Goal: Communication & Community: Answer question/provide support

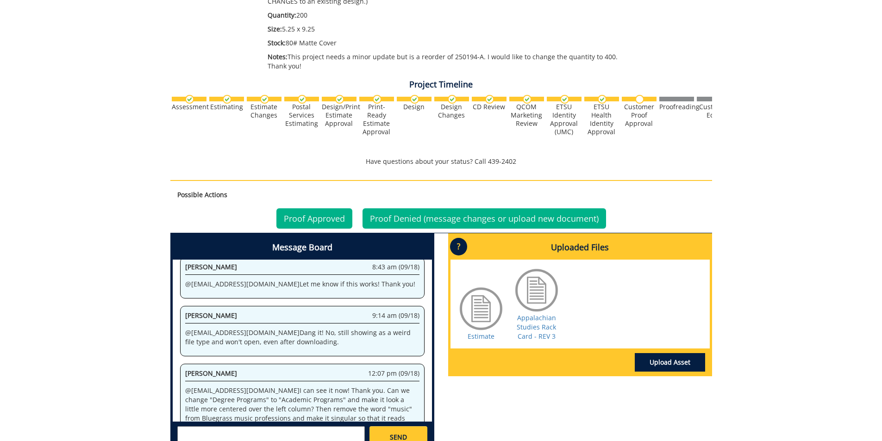
scroll to position [278, 0]
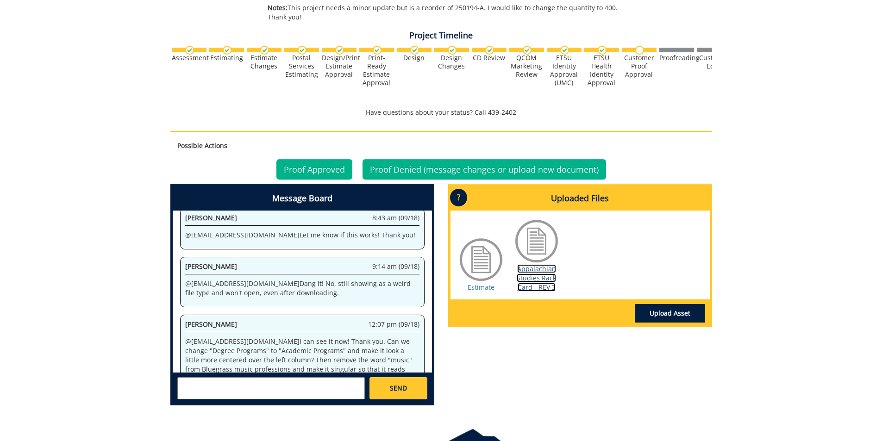
click at [534, 287] on link "Appalachian Studies Rack Card - REV 3" at bounding box center [536, 277] width 39 height 27
click at [305, 166] on link "Proof Approved" at bounding box center [314, 169] width 76 height 20
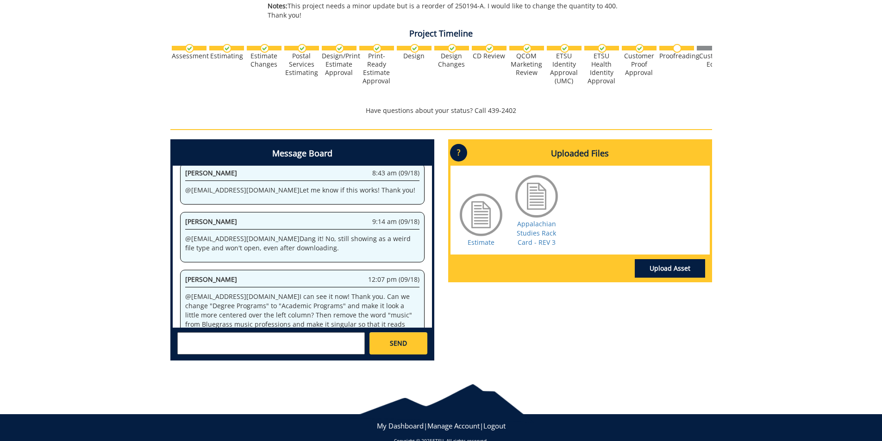
scroll to position [296, 0]
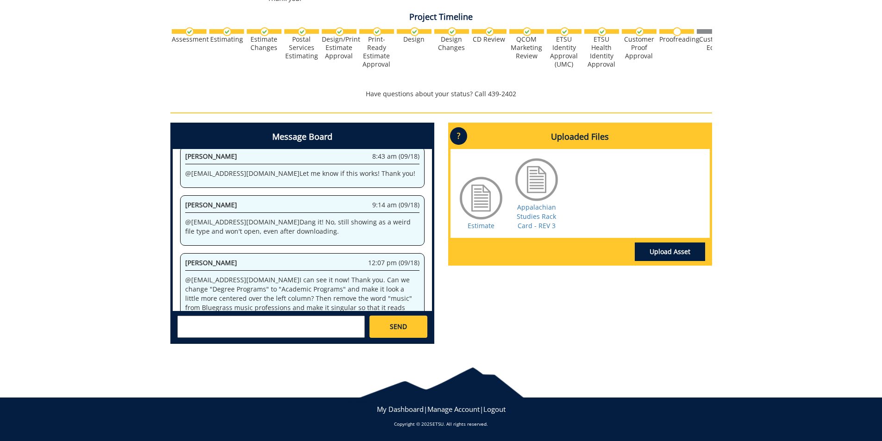
click at [295, 332] on textarea at bounding box center [271, 327] width 188 height 22
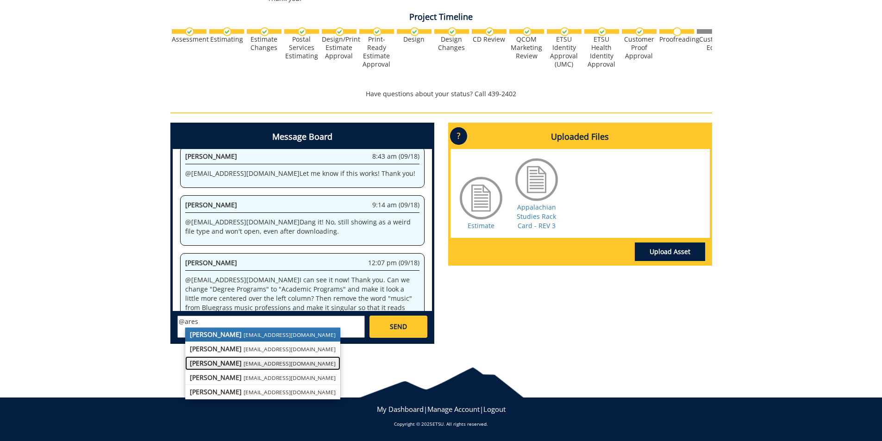
click at [248, 362] on small "aresam@etsu.edu" at bounding box center [290, 363] width 92 height 7
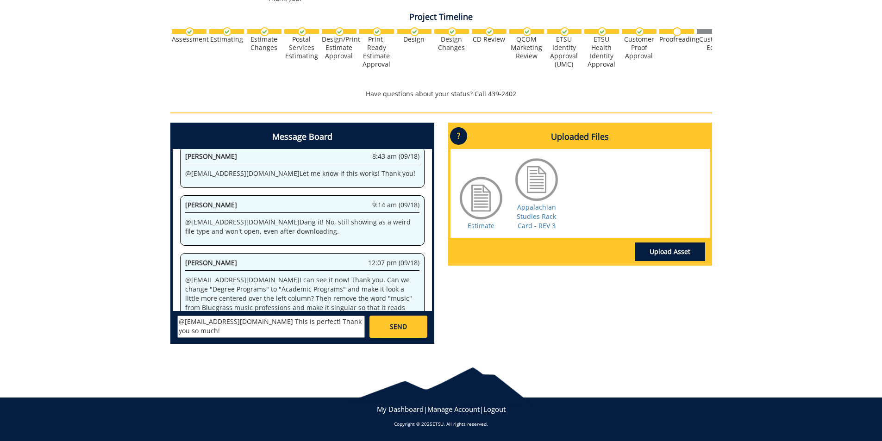
type textarea "@aresam@etsu.edu This is perfect! Thank you so much!"
click at [396, 326] on span "SEND" at bounding box center [398, 326] width 17 height 9
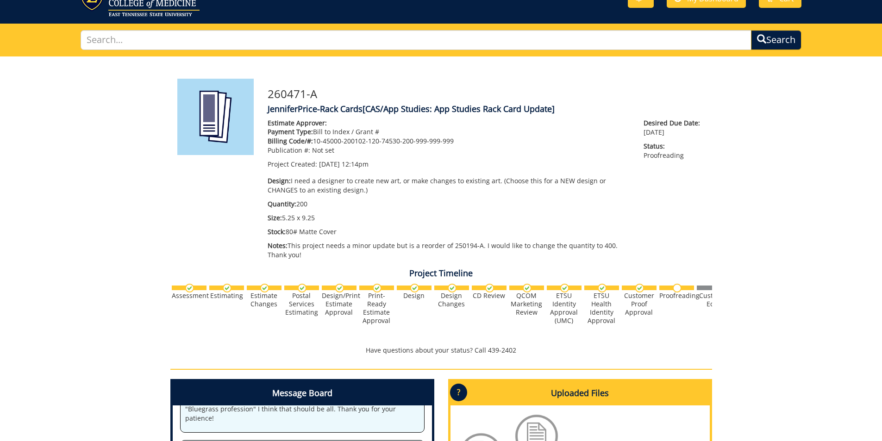
scroll to position [0, 0]
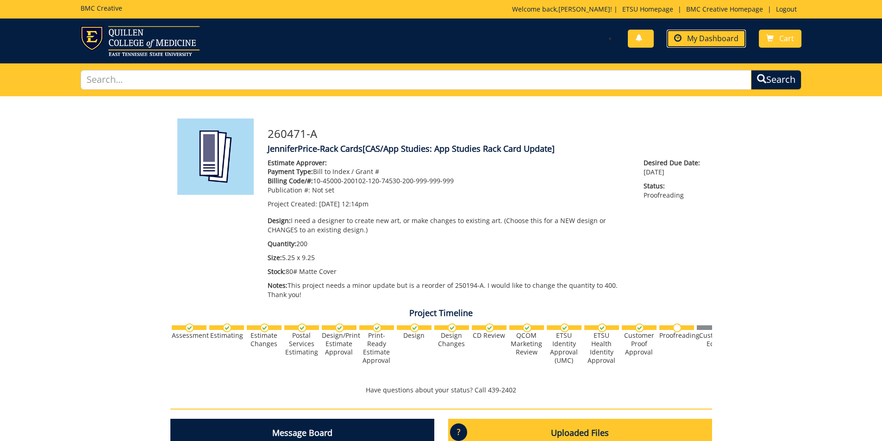
click at [724, 31] on link "My Dashboard" at bounding box center [706, 39] width 79 height 18
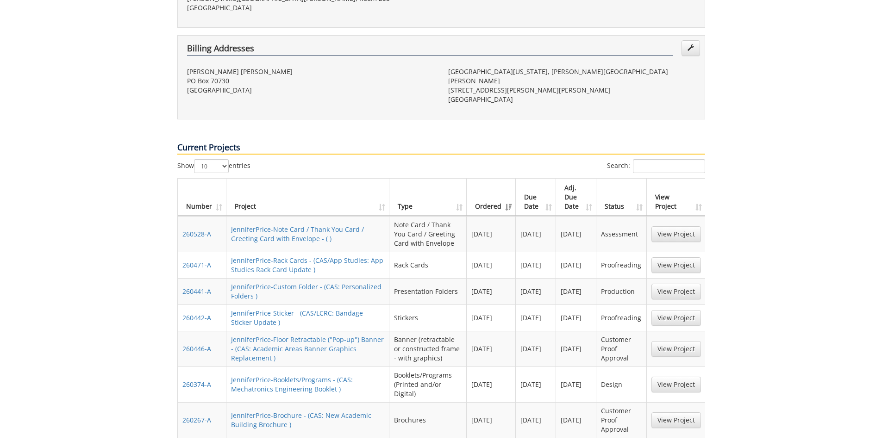
scroll to position [324, 0]
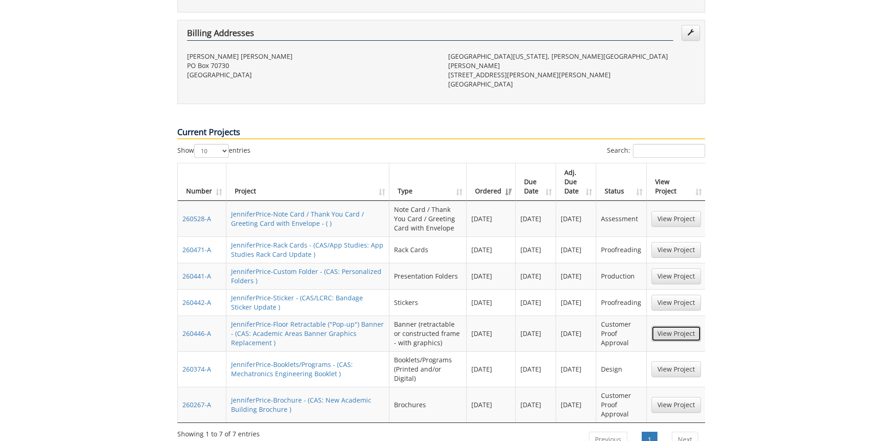
click at [695, 326] on link "View Project" at bounding box center [676, 334] width 50 height 16
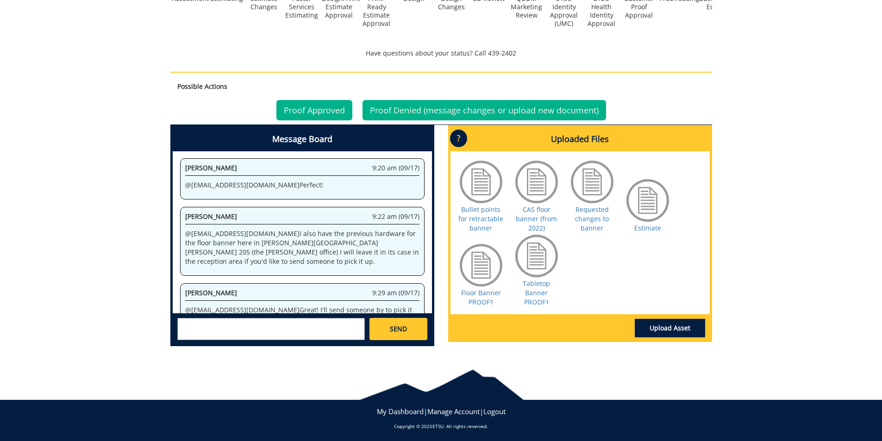
scroll to position [349, 0]
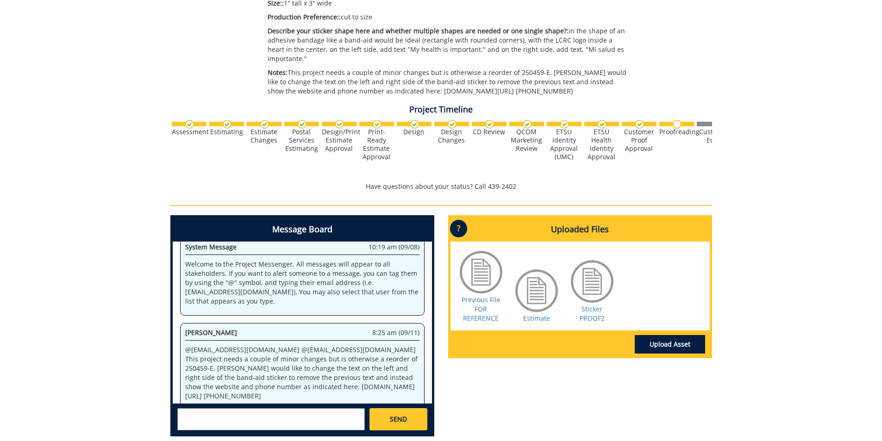
scroll to position [65574, 0]
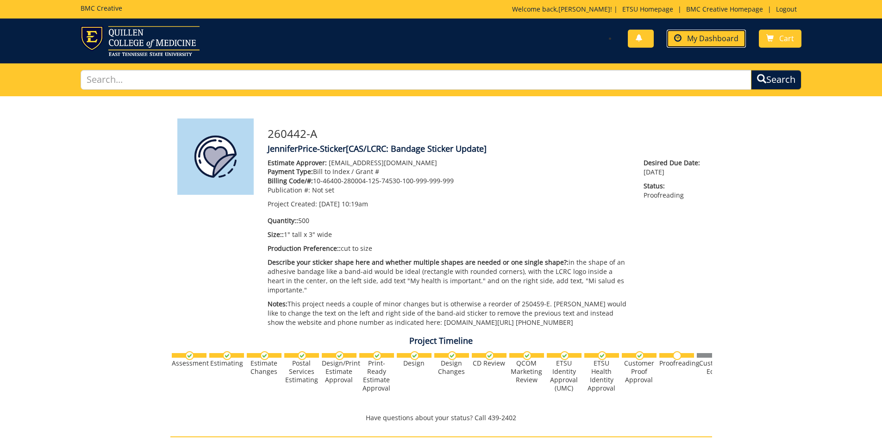
click at [735, 38] on span "My Dashboard" at bounding box center [712, 38] width 51 height 10
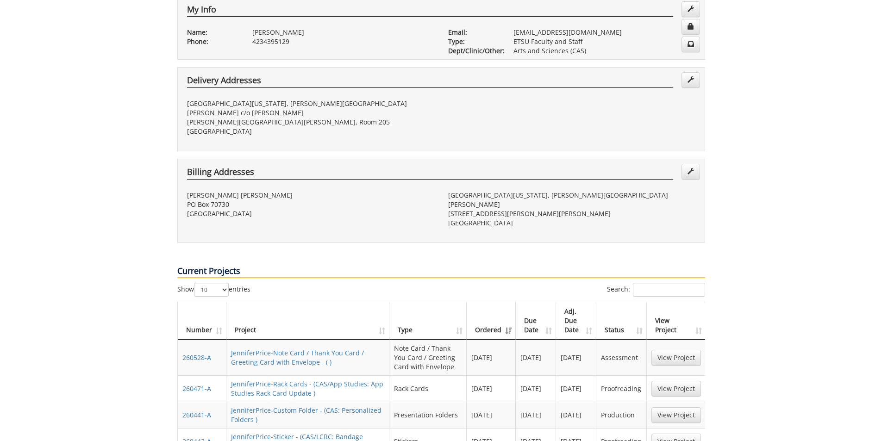
scroll to position [370, 0]
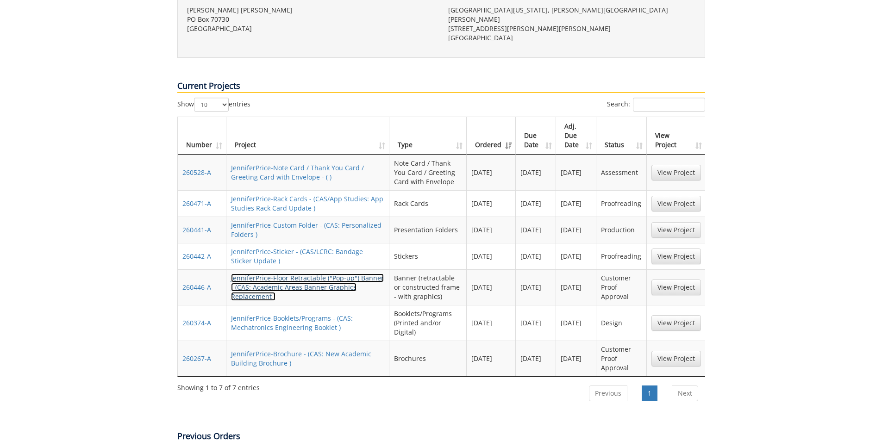
click at [312, 274] on link "JenniferPrice-Floor Retractable ("Pop-up") Banner - (CAS: Academic Areas Banner…" at bounding box center [307, 287] width 153 height 27
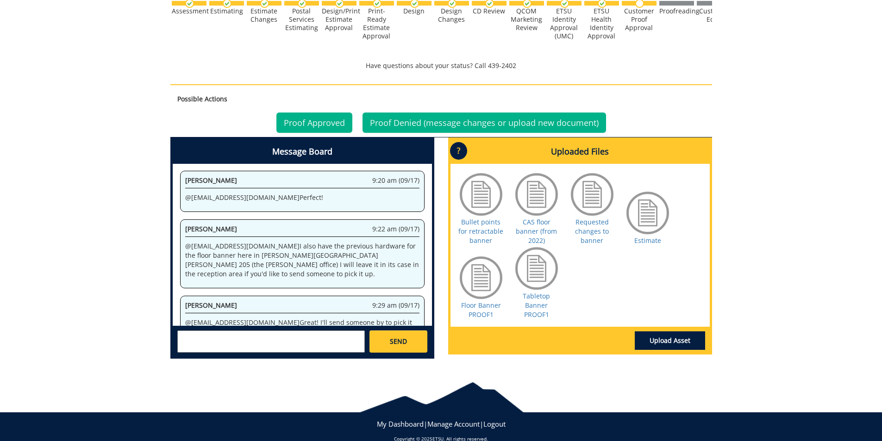
scroll to position [349, 0]
